Goal: Answer question/provide support

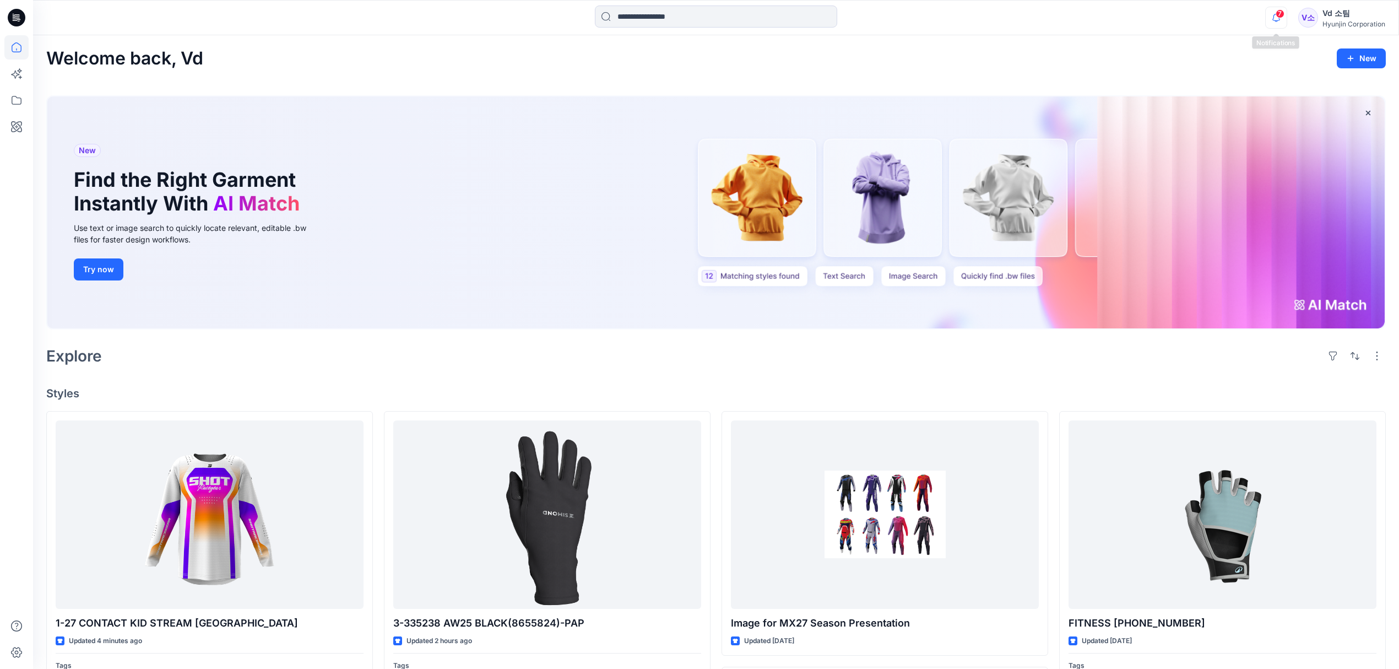
click at [1279, 18] on icon "button" at bounding box center [1276, 18] width 21 height 22
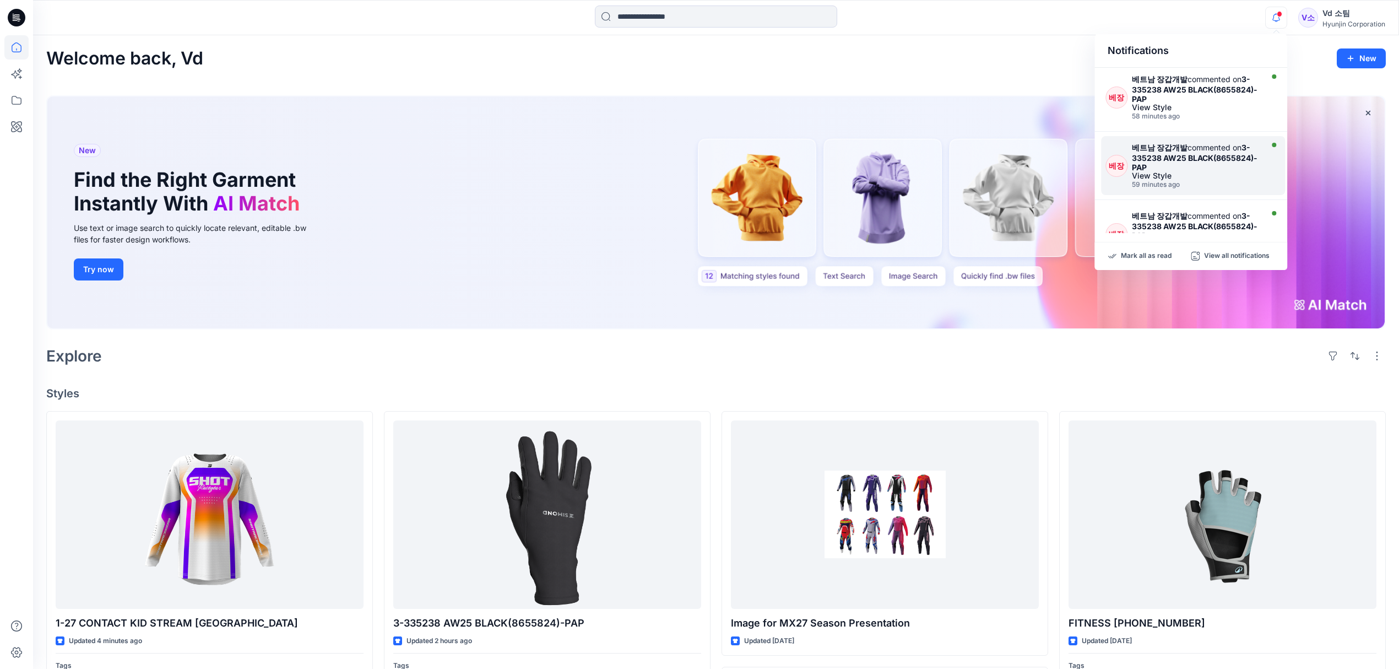
click at [1189, 180] on div "View Style" at bounding box center [1196, 176] width 128 height 8
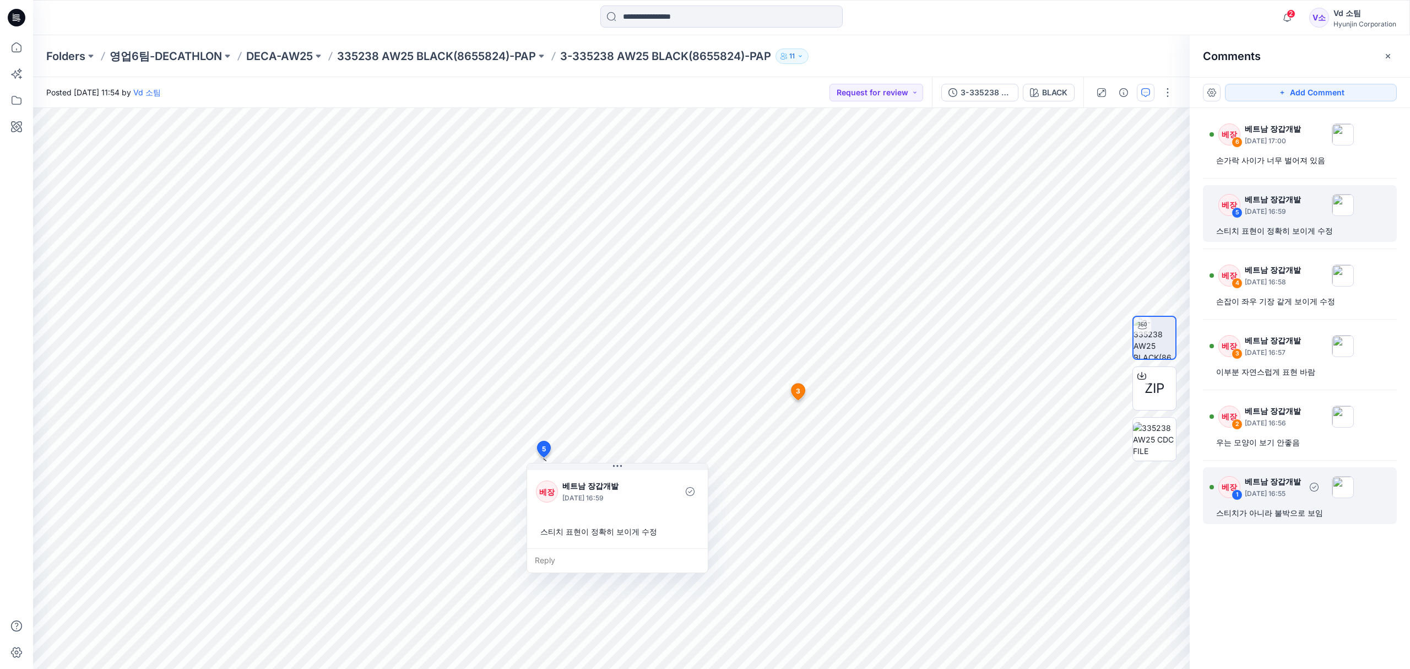
click at [1294, 518] on div "스티치가 아니라 불박으로 보임" at bounding box center [1299, 512] width 167 height 13
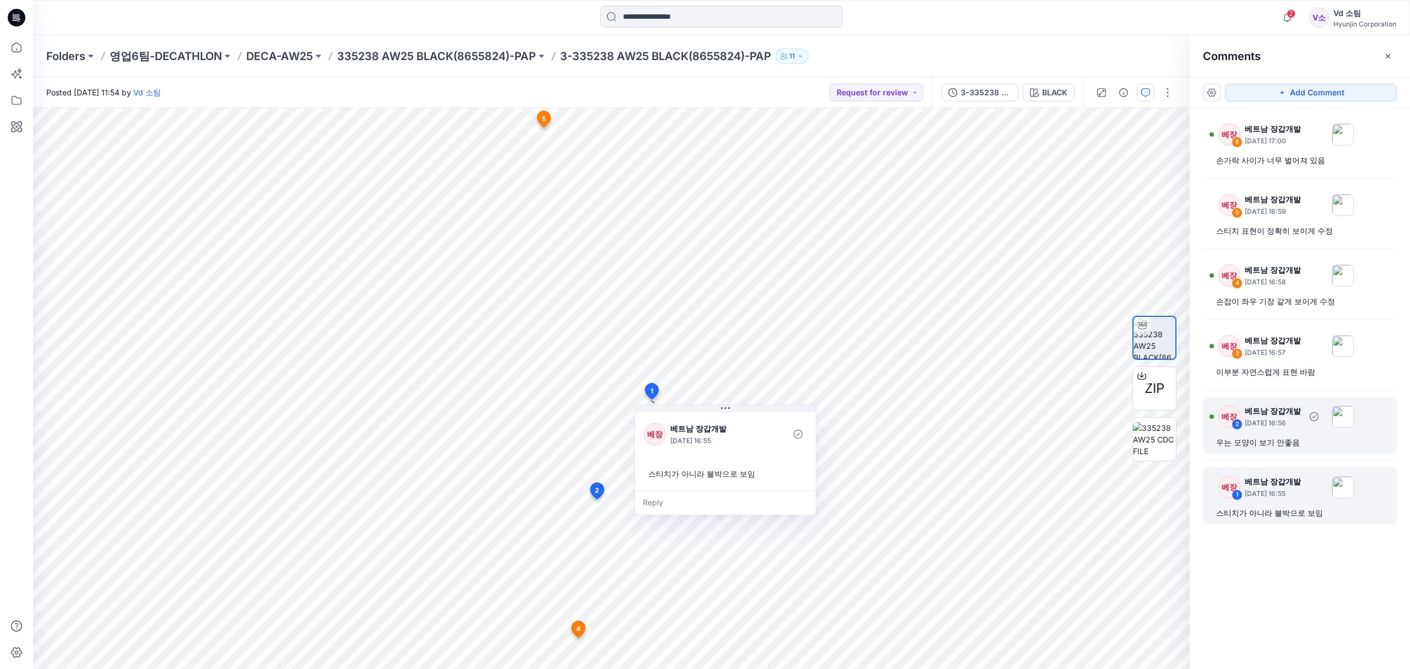
click at [1250, 449] on div "우는 모양이 보기 안좋음" at bounding box center [1299, 442] width 167 height 13
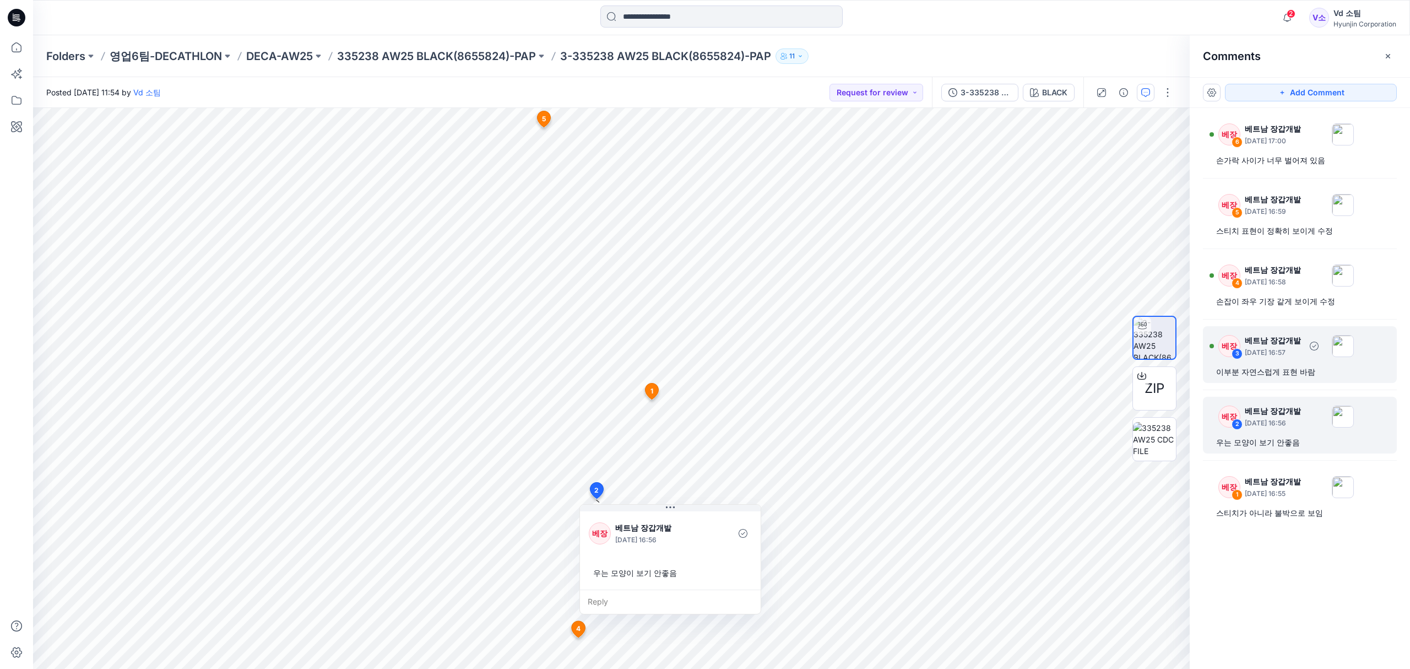
click at [1283, 377] on div "이부분 자연스럽게 표현 바람" at bounding box center [1299, 371] width 167 height 13
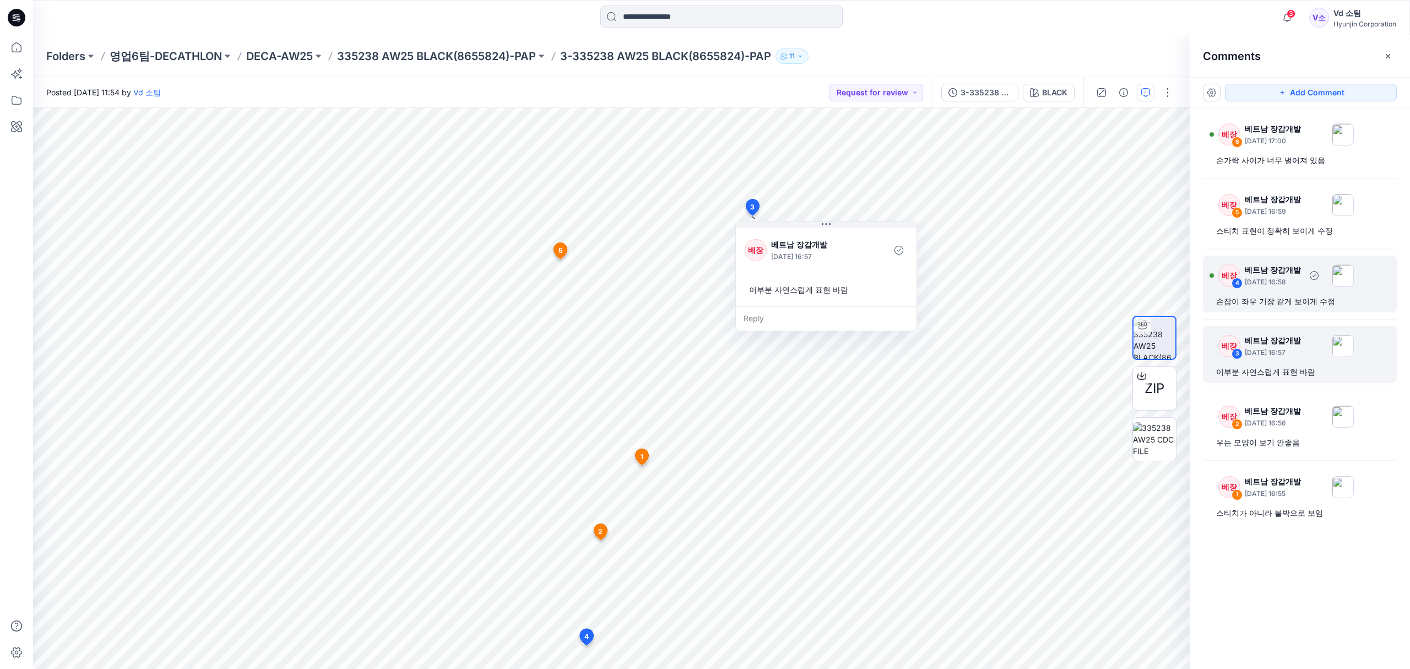
click at [1265, 302] on div "손잡이 좌우 기장 같게 보이게 수정" at bounding box center [1299, 301] width 167 height 13
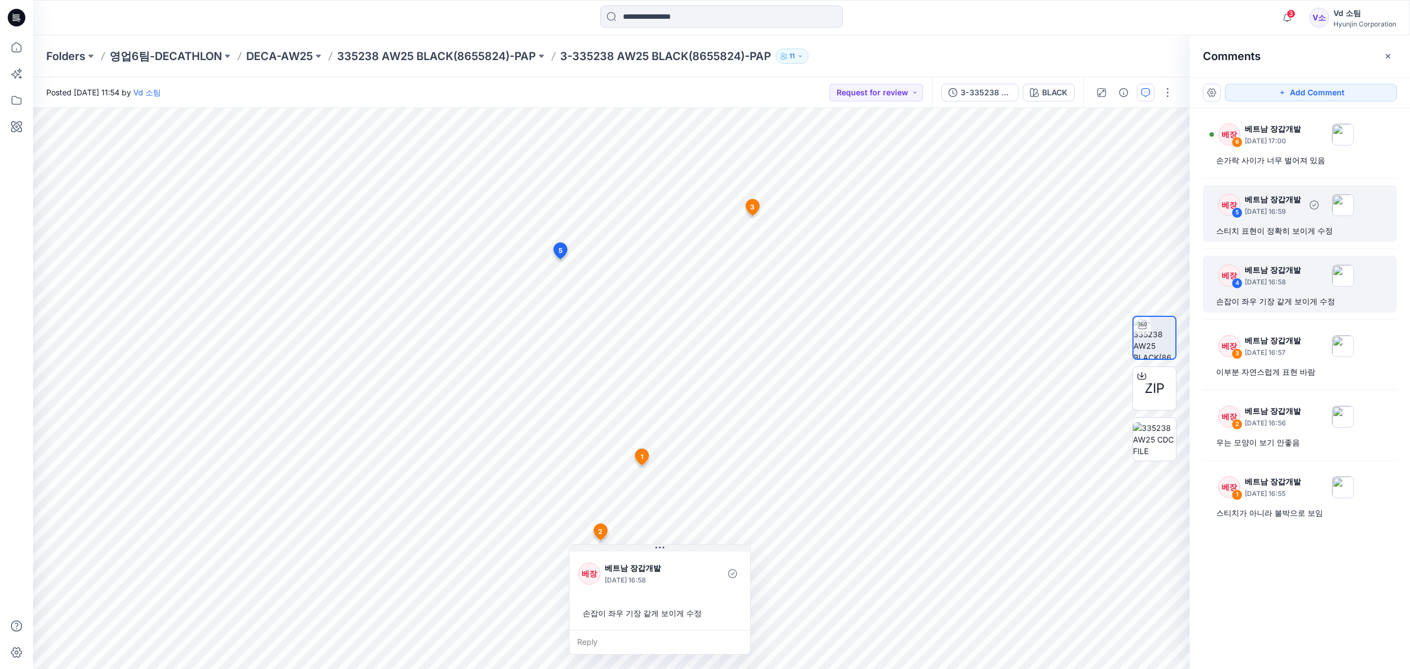
click at [1307, 238] on div "베장 5 베트남 장갑개발 [DATE] 16:59 스티치 표현이 정확히 보이게 수정" at bounding box center [1300, 213] width 194 height 57
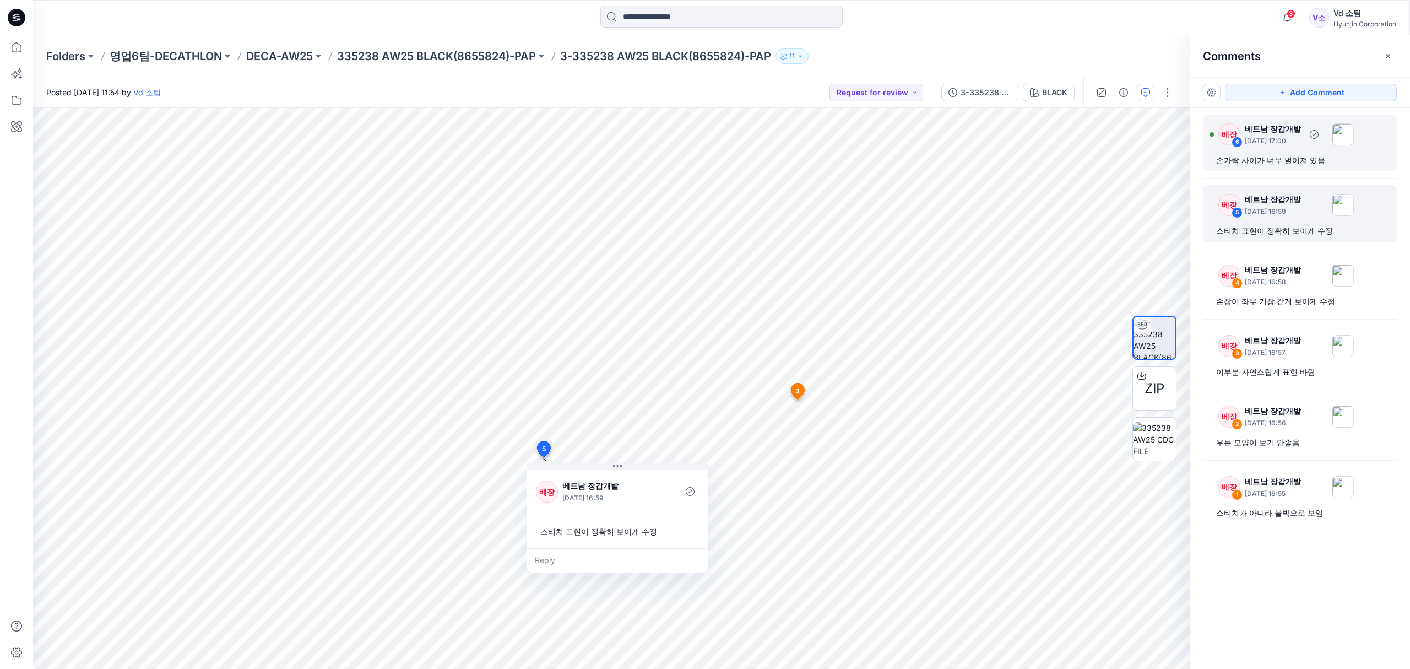
click at [1296, 155] on div "손가락 사이가 너무 벌어져 있음" at bounding box center [1299, 160] width 167 height 13
